Goal: Task Accomplishment & Management: Use online tool/utility

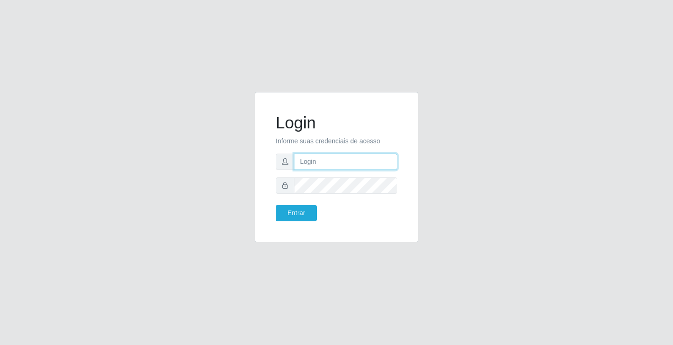
click at [299, 158] on input "text" at bounding box center [345, 162] width 103 height 16
click at [356, 157] on input "r" at bounding box center [345, 162] width 103 height 16
type input "[PERSON_NAME]"
click at [276, 205] on button "Entrar" at bounding box center [296, 213] width 41 height 16
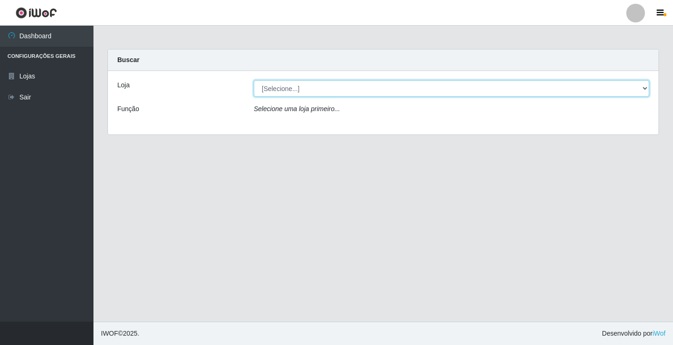
click at [300, 90] on select "[Selecione...] Ideal - Conceição" at bounding box center [451, 88] width 395 height 16
select select "231"
click at [254, 80] on select "[Selecione...] Ideal - Conceição" at bounding box center [451, 88] width 395 height 16
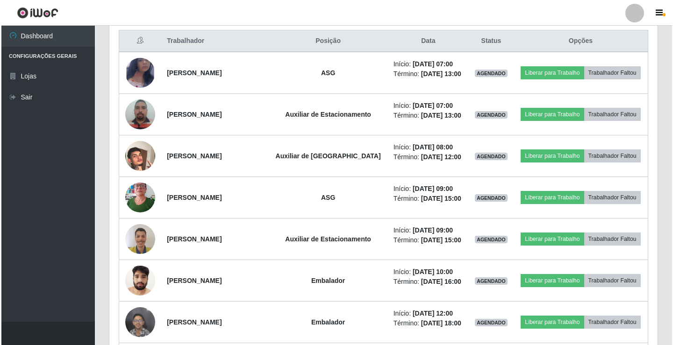
scroll to position [374, 0]
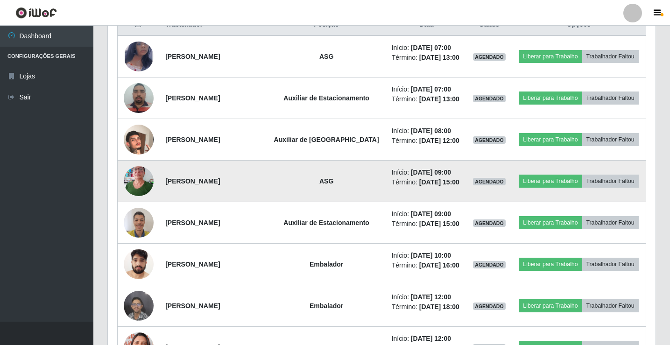
click at [138, 176] on img at bounding box center [139, 182] width 30 height 40
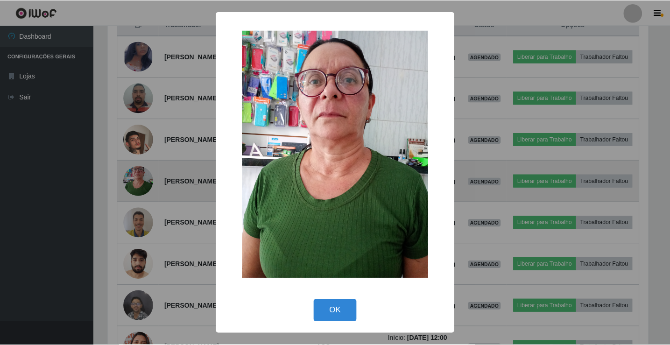
scroll to position [194, 543]
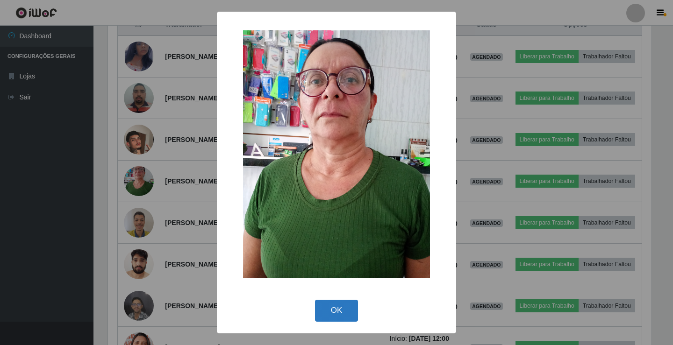
click at [328, 306] on button "OK" at bounding box center [336, 311] width 43 height 22
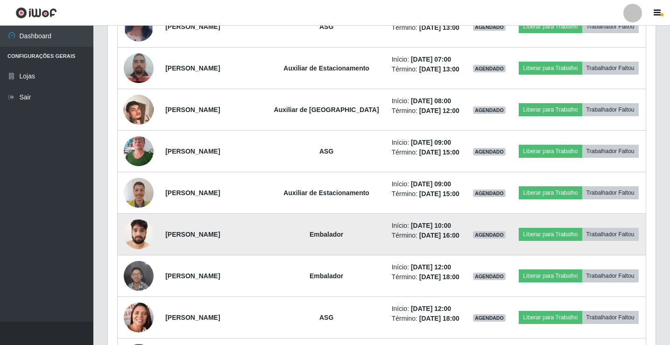
scroll to position [420, 0]
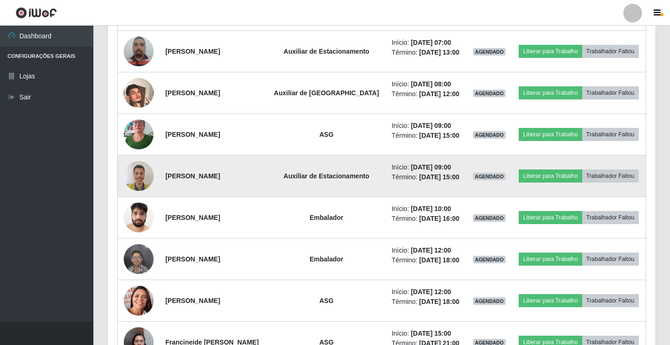
click at [143, 178] on img at bounding box center [139, 176] width 30 height 40
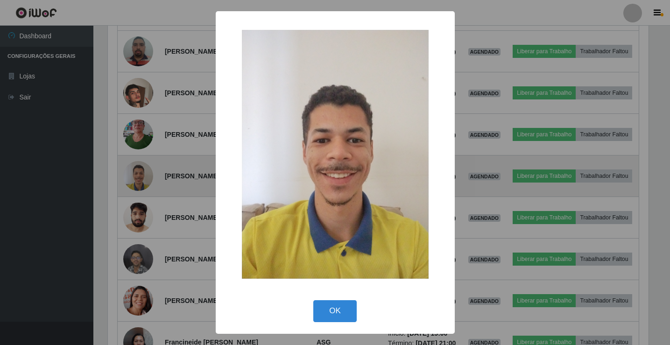
scroll to position [194, 543]
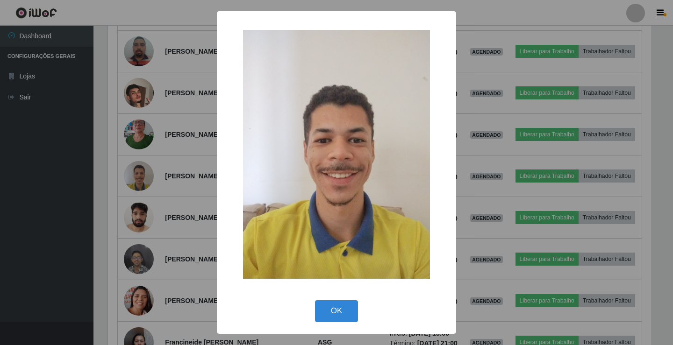
click at [341, 329] on div "× OK Cancel" at bounding box center [336, 172] width 239 height 323
click at [342, 318] on button "OK" at bounding box center [336, 311] width 43 height 22
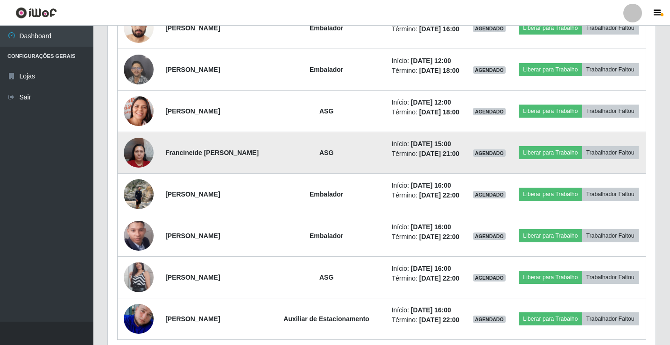
scroll to position [649, 0]
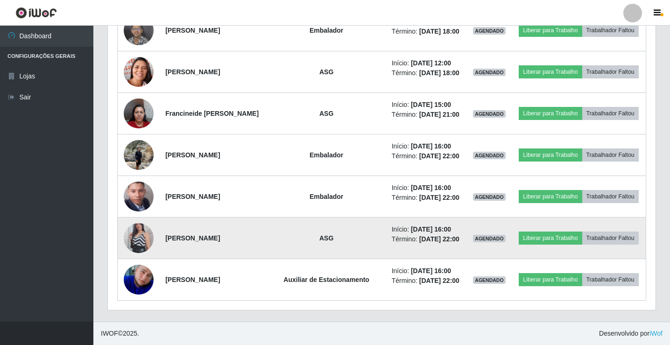
click at [136, 236] on img at bounding box center [139, 238] width 30 height 53
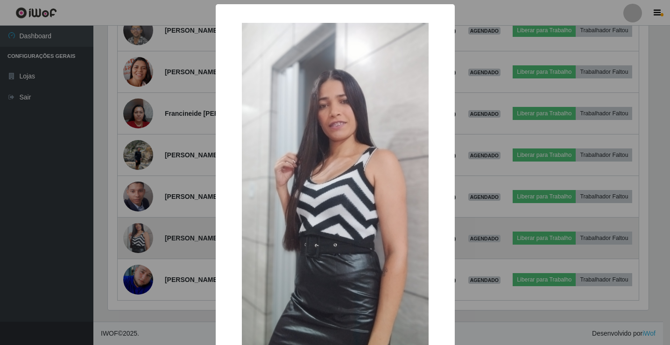
scroll to position [194, 543]
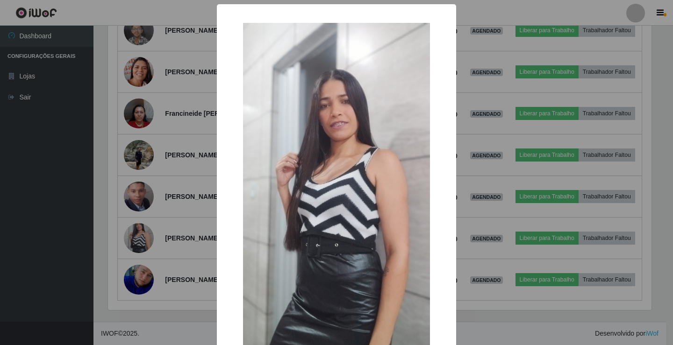
click at [155, 233] on div "× OK Cancel" at bounding box center [336, 172] width 673 height 345
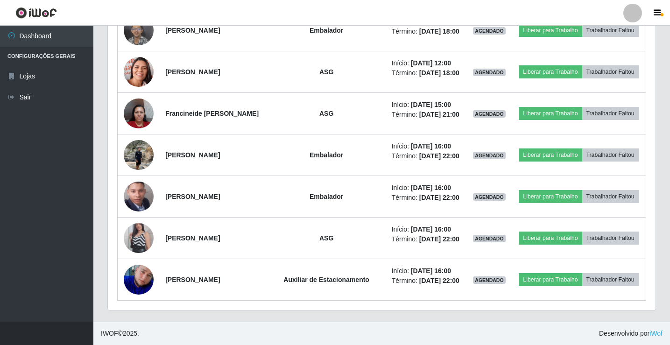
scroll to position [194, 548]
click at [640, 13] on div at bounding box center [633, 13] width 19 height 19
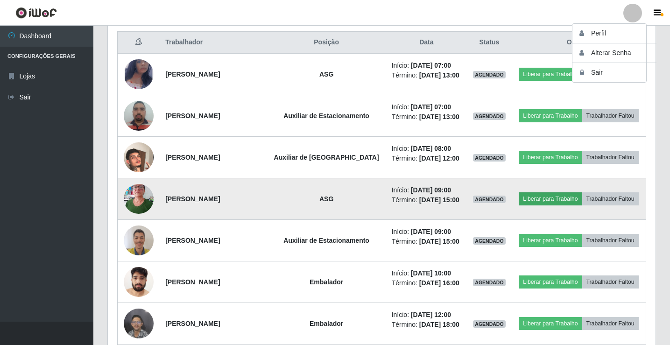
scroll to position [229, 0]
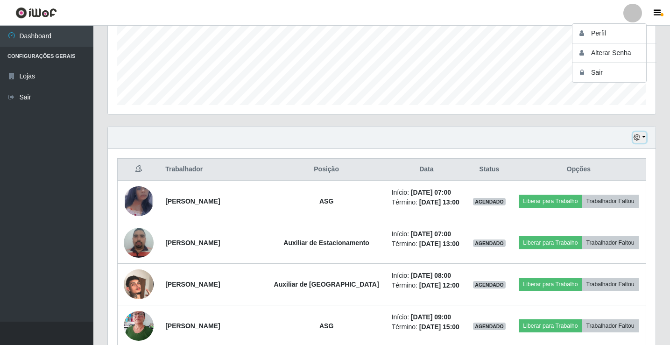
click at [637, 136] on icon "button" at bounding box center [637, 137] width 7 height 7
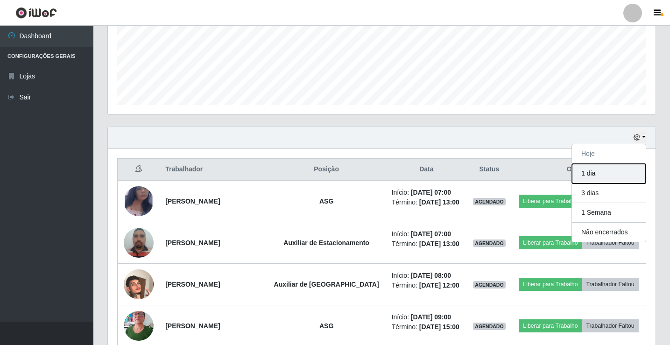
click at [596, 176] on button "1 dia" at bounding box center [609, 174] width 74 height 20
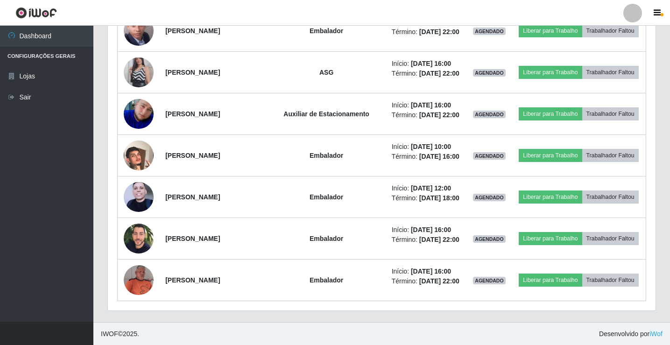
scroll to position [816, 0]
click at [632, 17] on div at bounding box center [633, 13] width 19 height 19
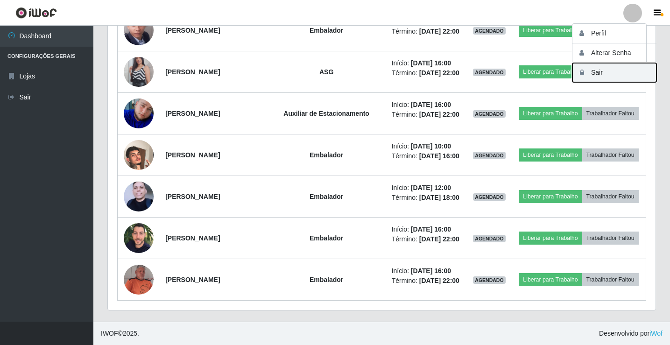
click at [619, 73] on button "Sair" at bounding box center [615, 72] width 84 height 19
